Goal: Information Seeking & Learning: Learn about a topic

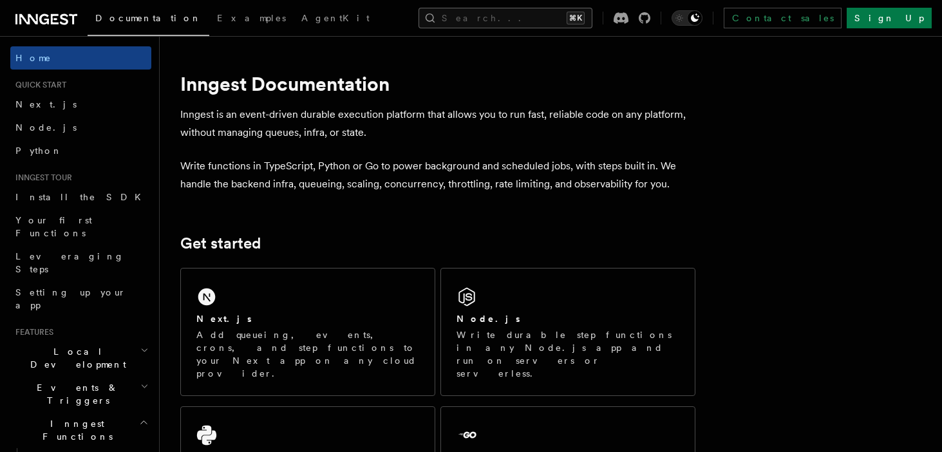
click at [538, 13] on button "Search... ⌘K" at bounding box center [506, 18] width 174 height 21
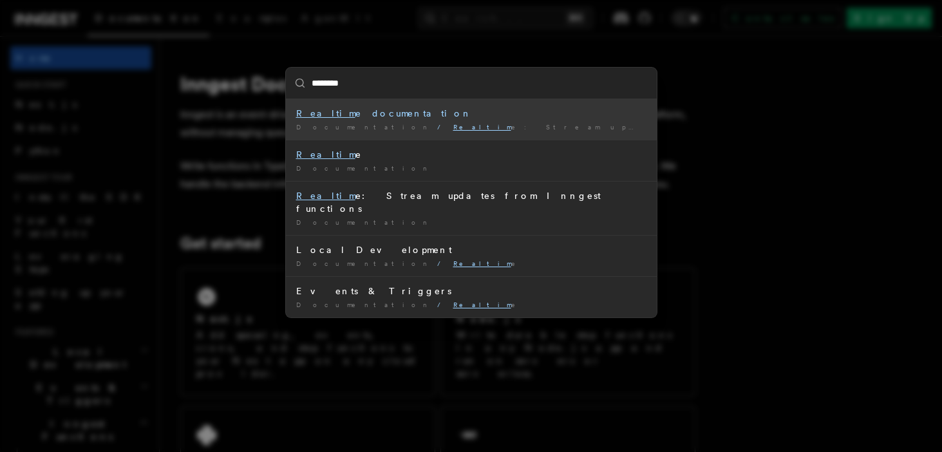
type input "*********"
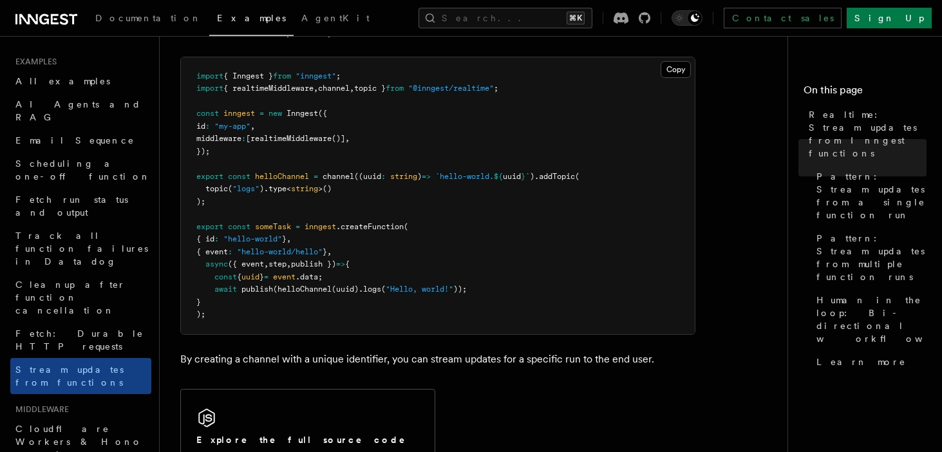
scroll to position [618, 0]
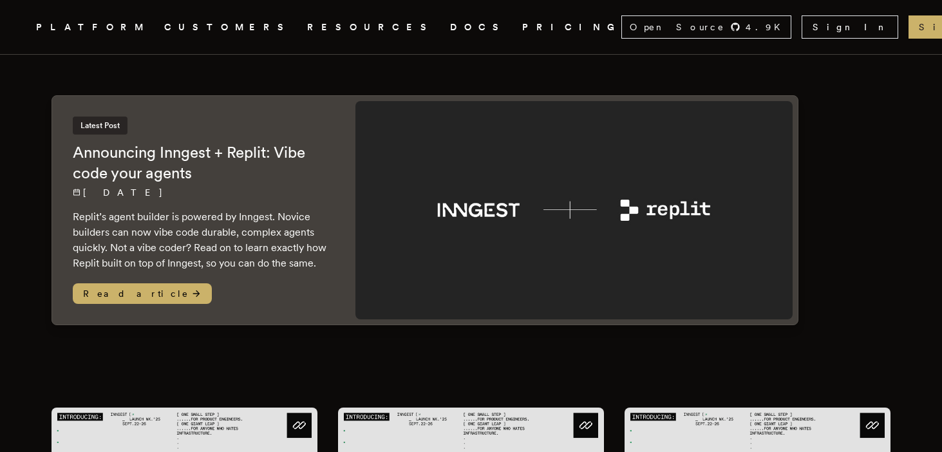
scroll to position [93, 0]
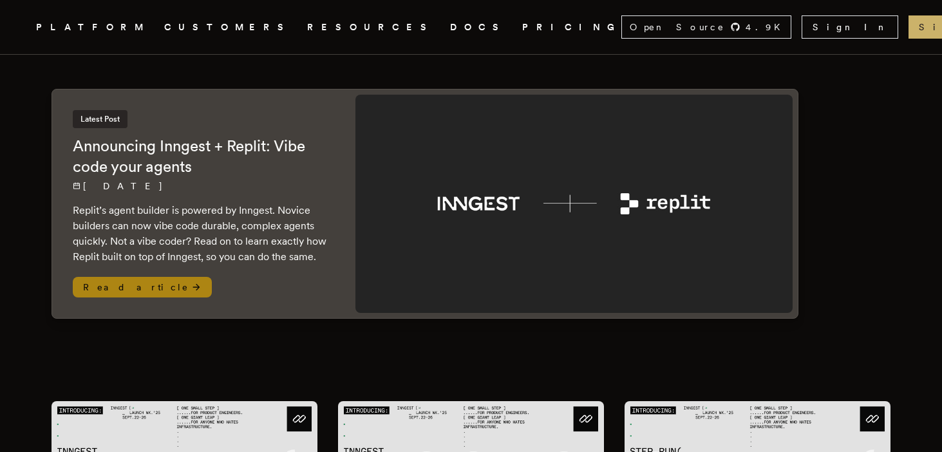
click at [111, 277] on span "Read article" at bounding box center [142, 287] width 139 height 21
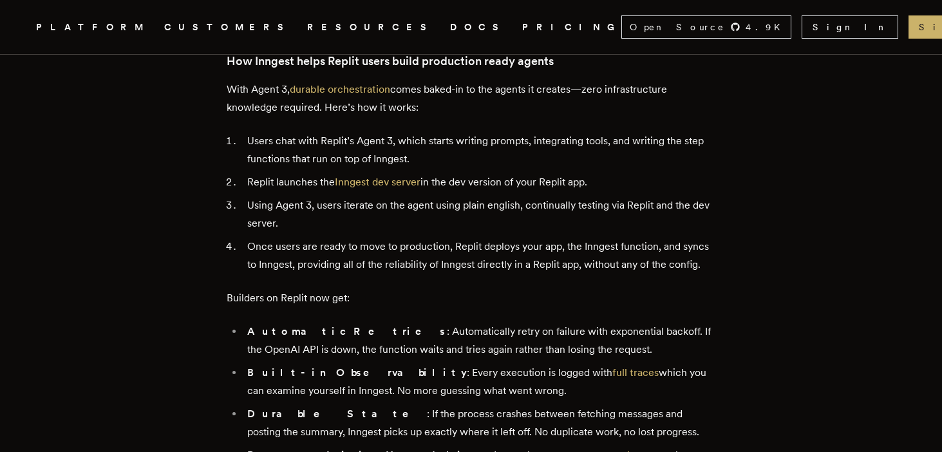
scroll to position [1172, 0]
